Goal: Transaction & Acquisition: Purchase product/service

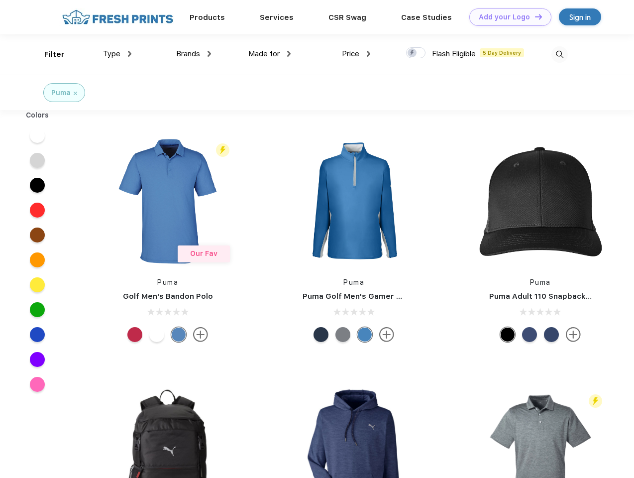
click at [506, 17] on link "Add your Logo Design Tool" at bounding box center [510, 16] width 82 height 17
click at [0, 0] on div "Design Tool" at bounding box center [0, 0] width 0 height 0
click at [534, 16] on link "Add your Logo Design Tool" at bounding box center [510, 16] width 82 height 17
click at [48, 54] on div "Filter" at bounding box center [54, 54] width 20 height 11
click at [117, 54] on span "Type" at bounding box center [111, 53] width 17 height 9
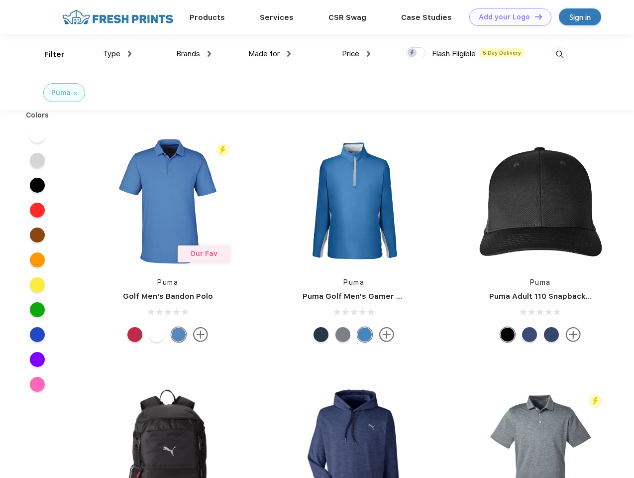
click at [194, 54] on span "Brands" at bounding box center [188, 53] width 24 height 9
click at [270, 54] on span "Made for" at bounding box center [263, 53] width 31 height 9
click at [356, 54] on span "Price" at bounding box center [350, 53] width 17 height 9
click at [416, 53] on div at bounding box center [415, 52] width 19 height 11
click at [412, 53] on input "checkbox" at bounding box center [409, 50] width 6 height 6
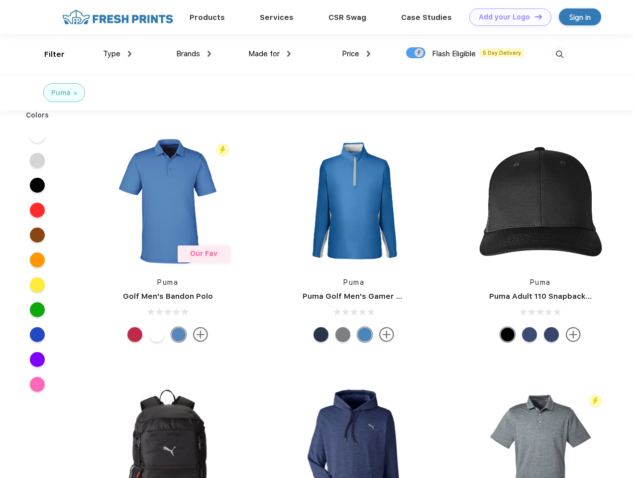
click at [559, 54] on img at bounding box center [559, 54] width 16 height 16
